Goal: Information Seeking & Learning: Learn about a topic

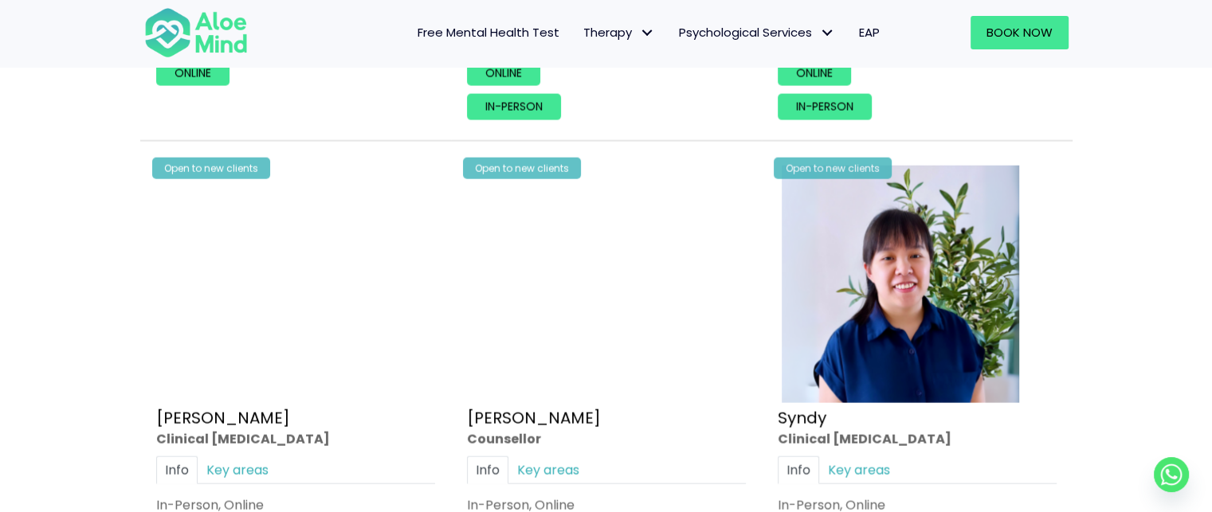
scroll to position [3741, 0]
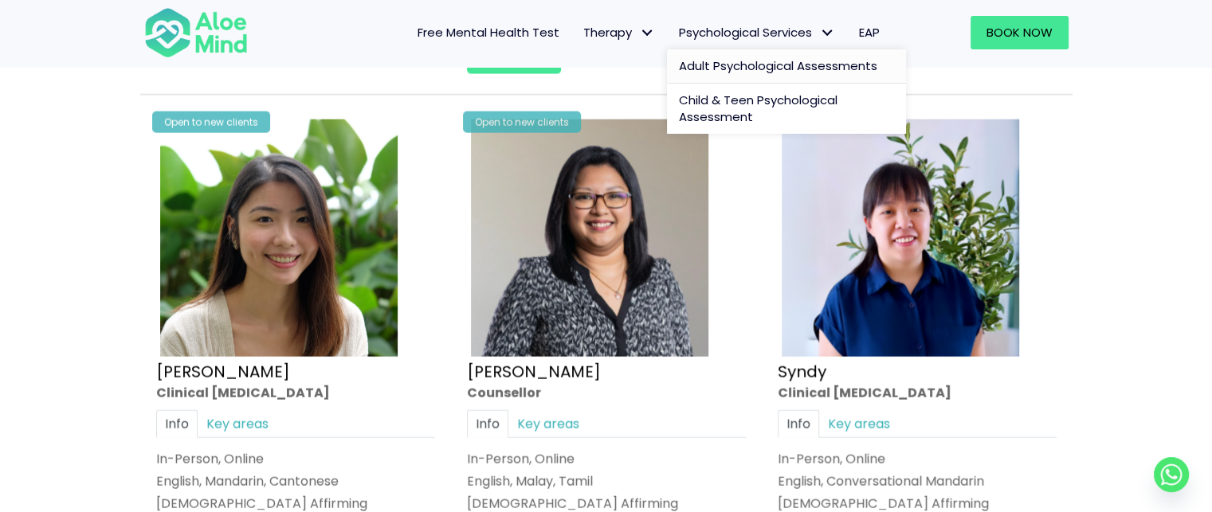
click at [781, 59] on span "Adult Psychological Assessments" at bounding box center [778, 65] width 198 height 17
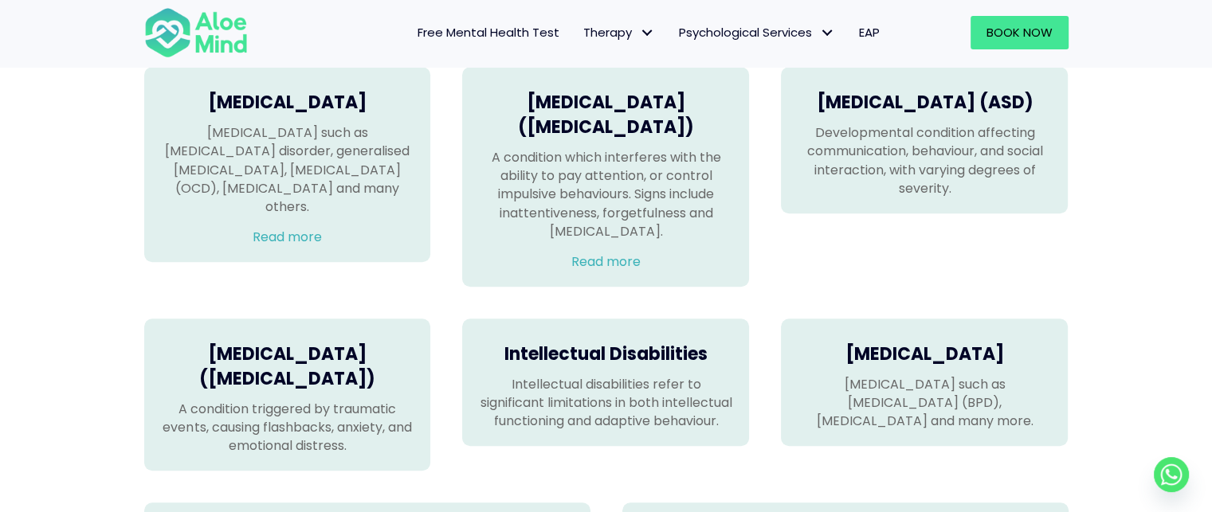
scroll to position [1115, 0]
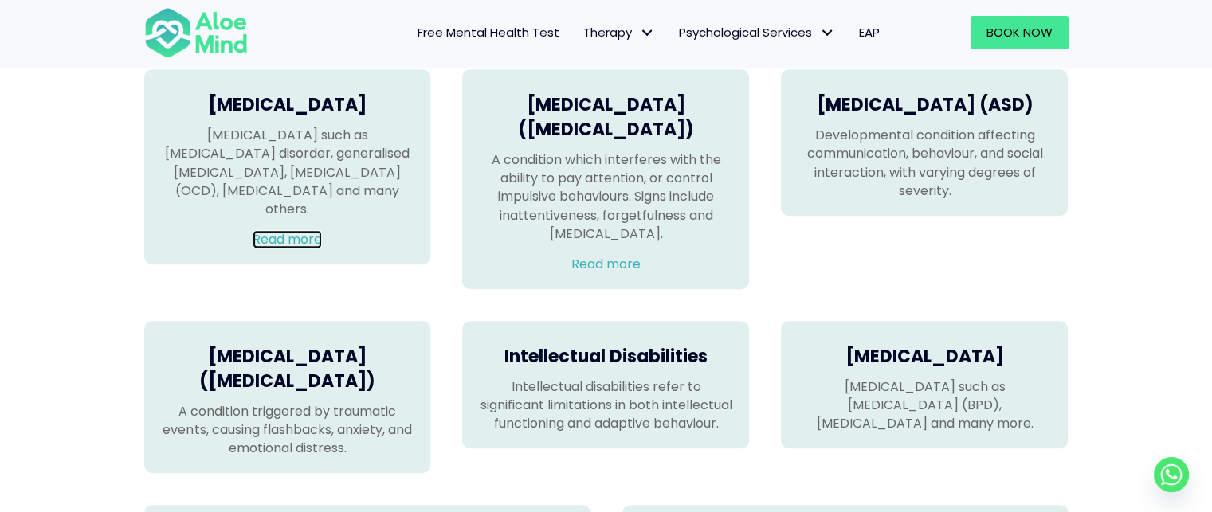
click at [299, 230] on link "Read more" at bounding box center [287, 239] width 69 height 18
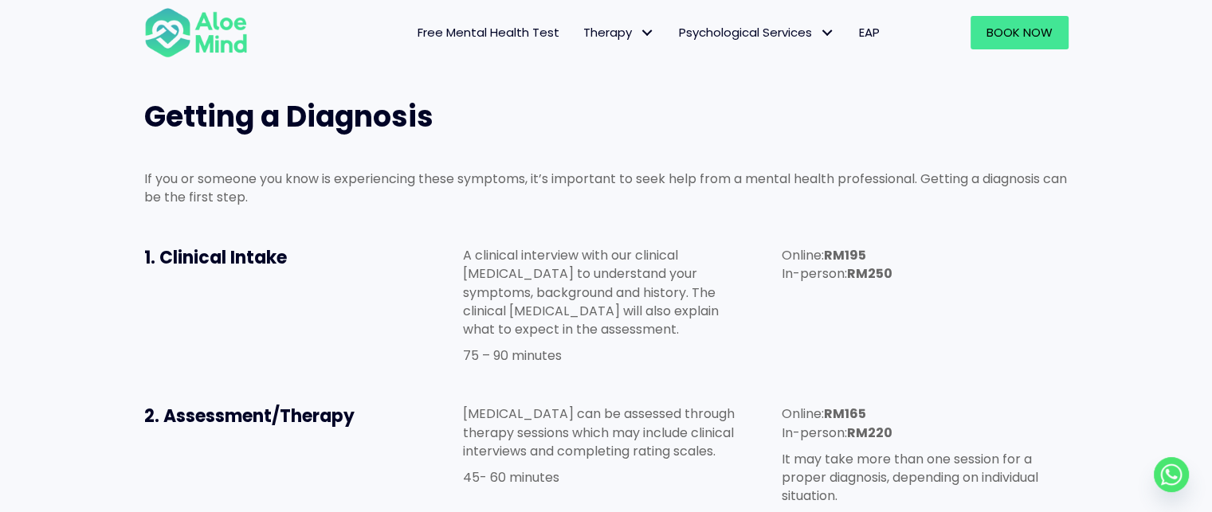
scroll to position [1115, 0]
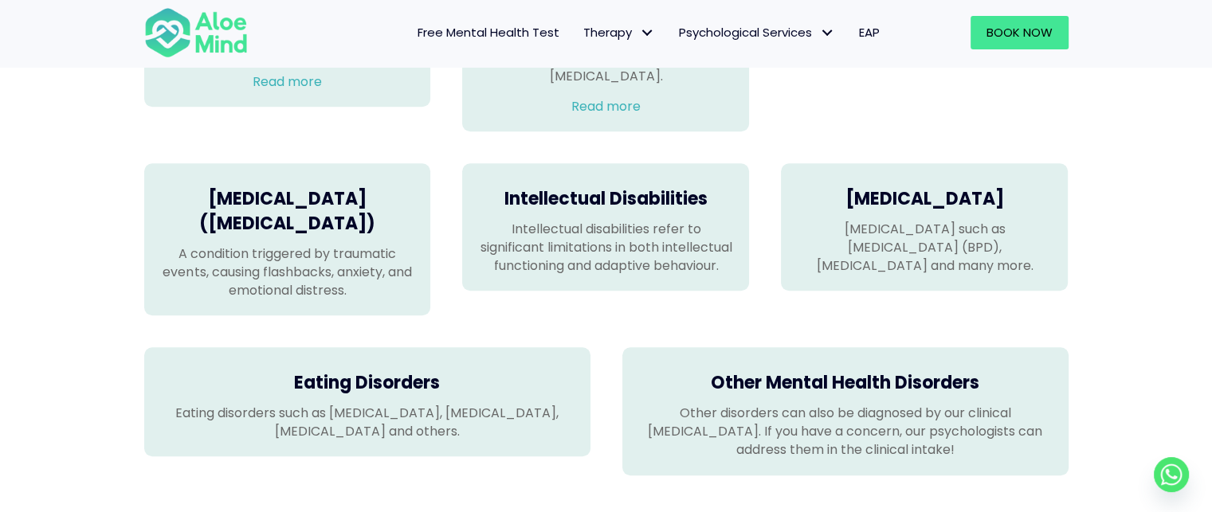
scroll to position [1276, 0]
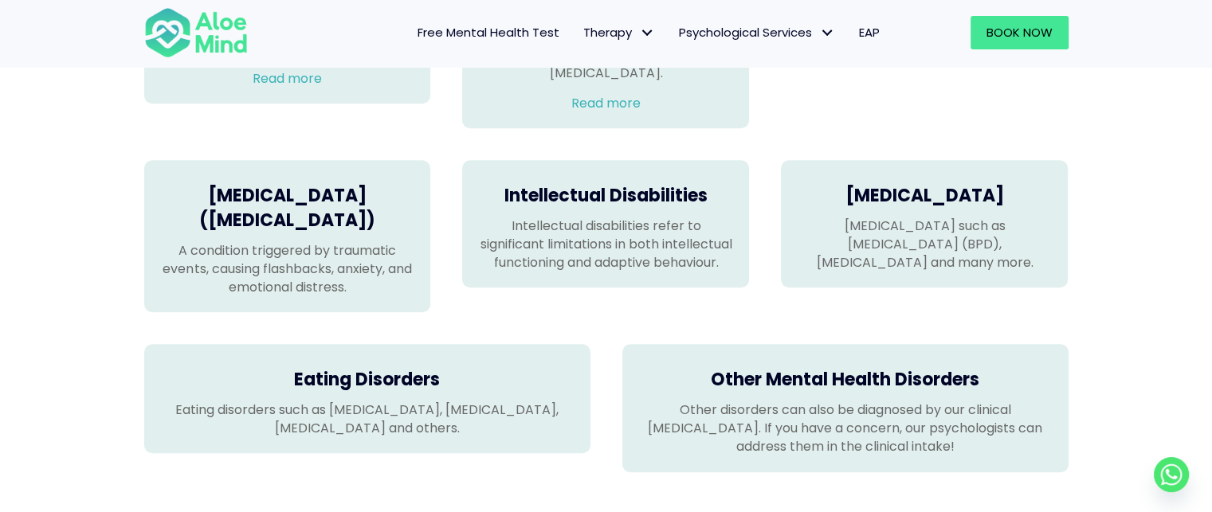
click at [311, 233] on h4 "[MEDICAL_DATA] ([MEDICAL_DATA])" at bounding box center [287, 208] width 255 height 49
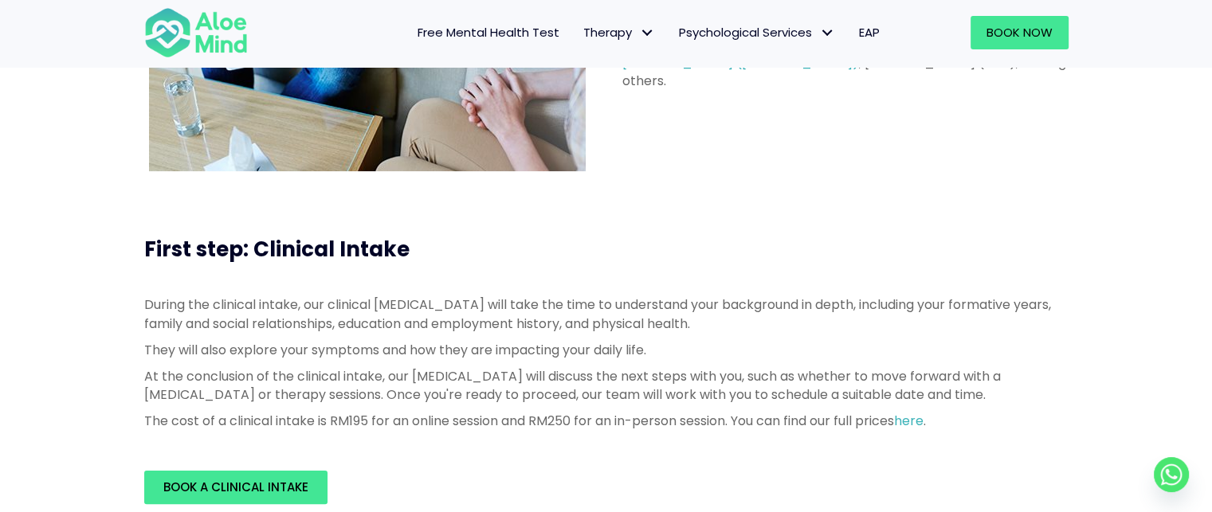
scroll to position [319, 0]
